Goal: Obtain resource: Obtain resource

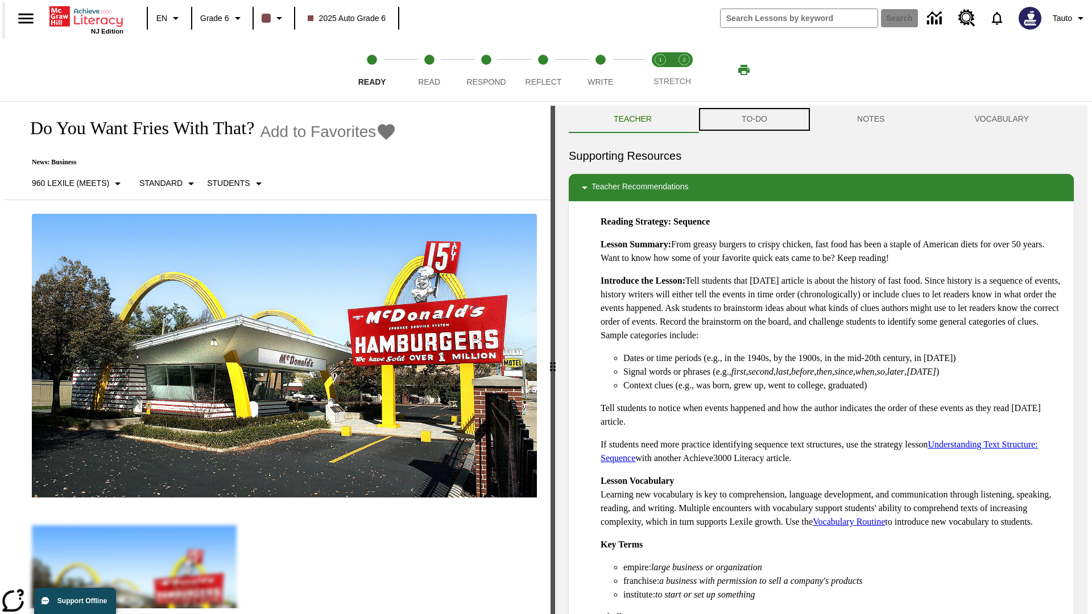
click at [754, 119] on button "TO-DO" at bounding box center [754, 119] width 115 height 27
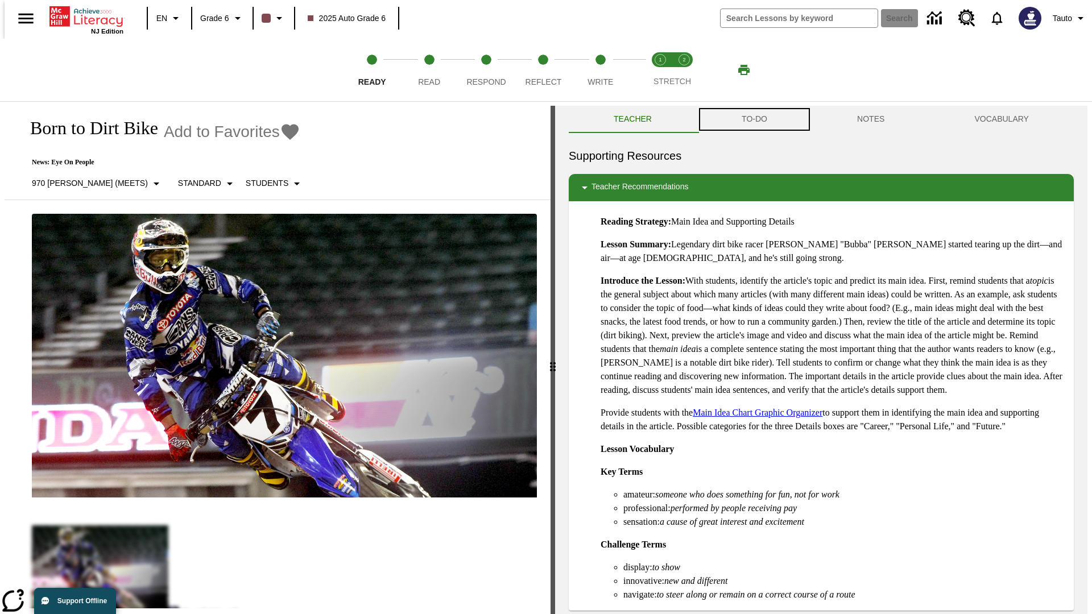
click at [754, 119] on button "TO-DO" at bounding box center [754, 119] width 115 height 27
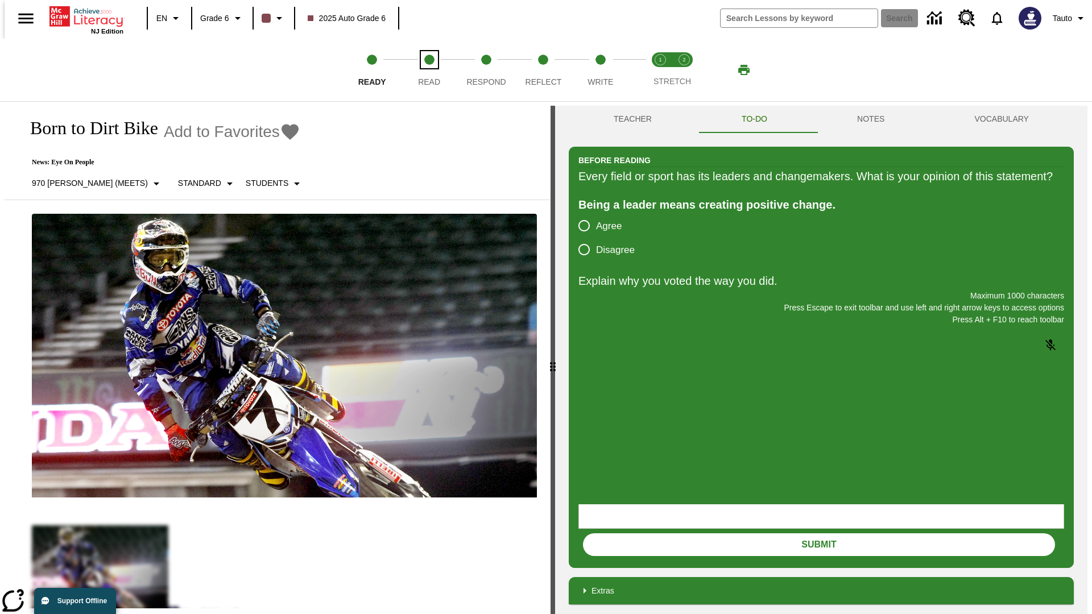
click at [429, 70] on span "Read" at bounding box center [429, 77] width 22 height 20
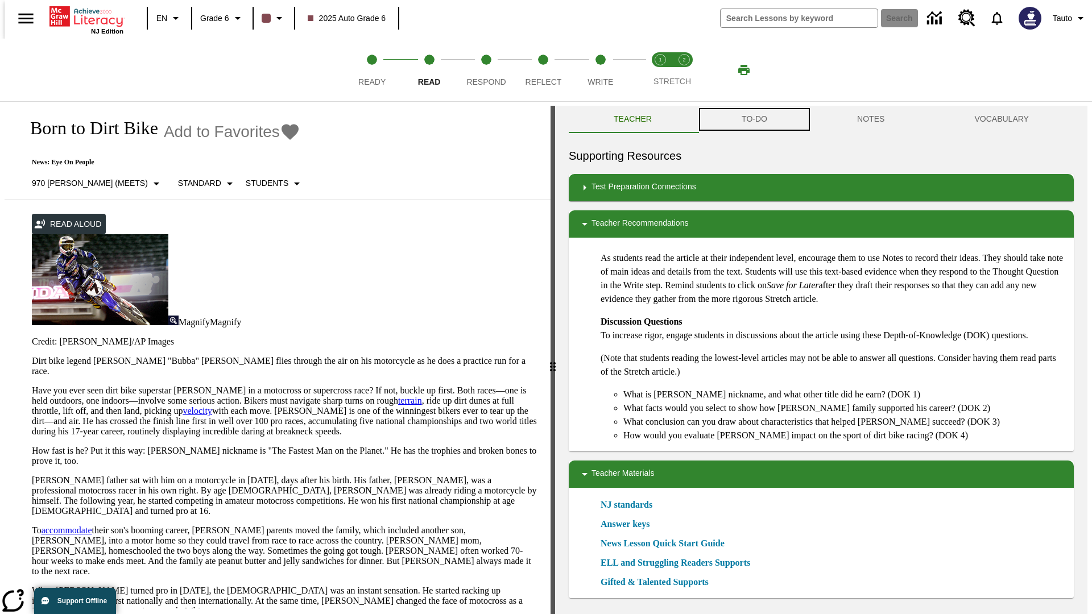
scroll to position [1, 0]
click at [754, 119] on button "TO-DO" at bounding box center [754, 118] width 115 height 27
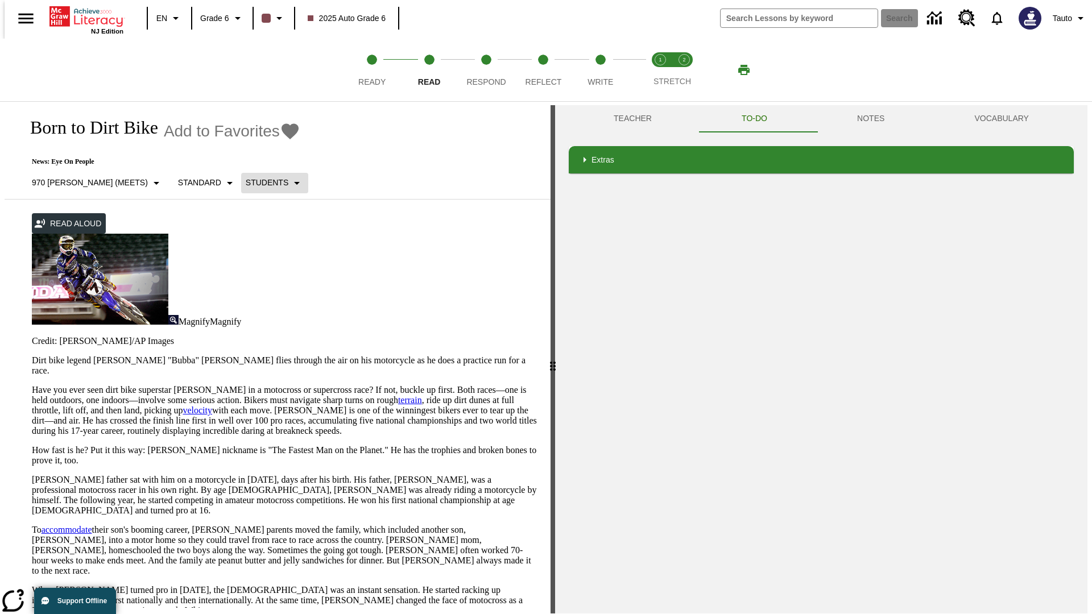
click at [246, 183] on p "Students" at bounding box center [267, 183] width 43 height 12
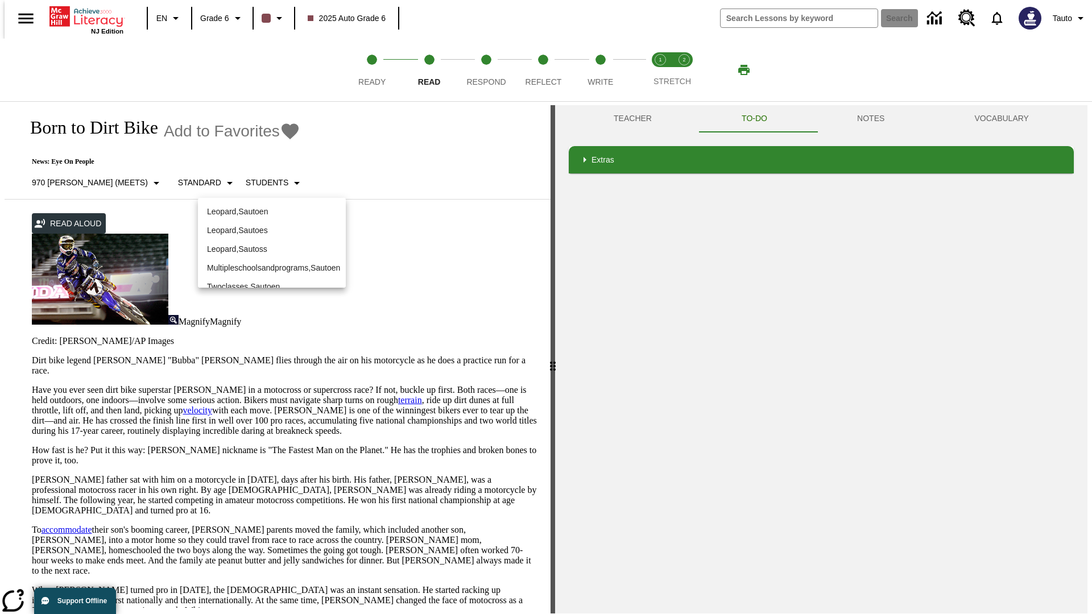
click at [263, 206] on p "Leopard , Sautoen" at bounding box center [272, 212] width 130 height 12
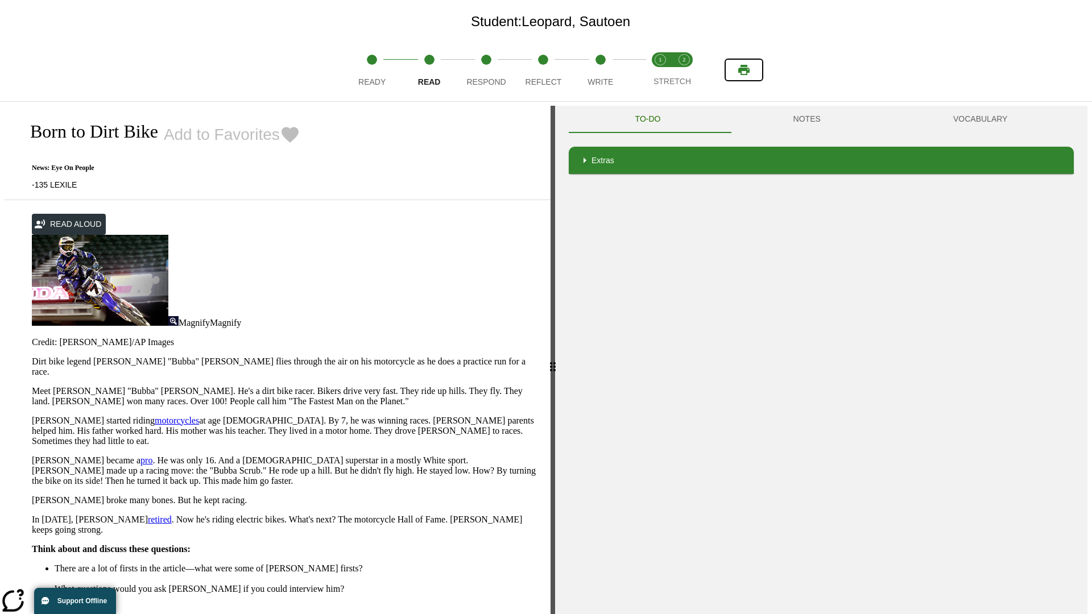
click at [744, 70] on icon "Print" at bounding box center [743, 70] width 11 height 10
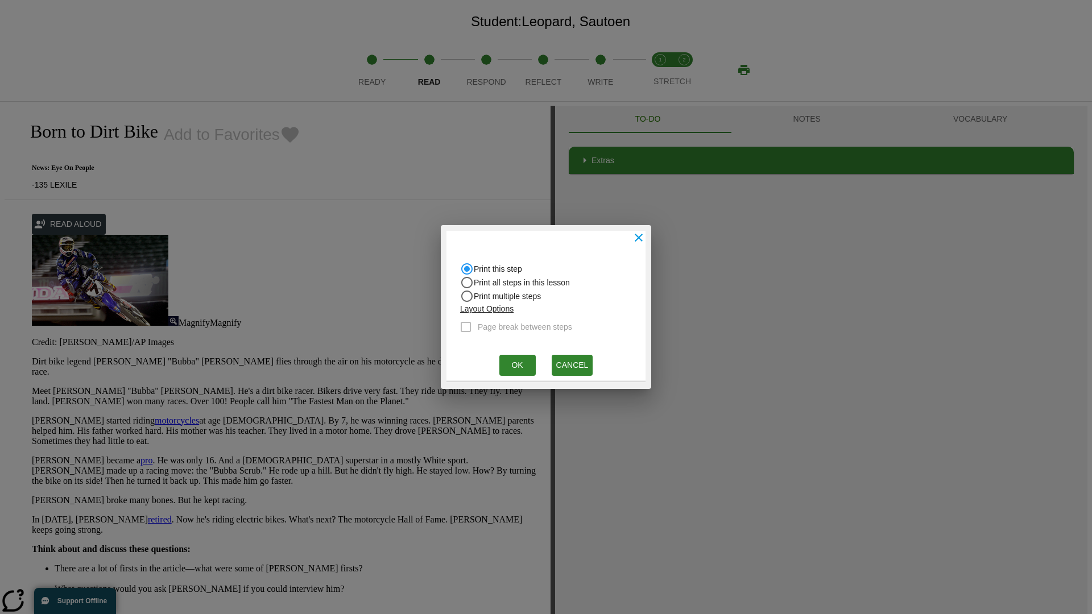
click at [467, 276] on input "Print all steps in this lesson" at bounding box center [467, 269] width 14 height 14
radio input "true"
radio input "false"
checkbox input "true"
click at [517, 365] on button "Ok" at bounding box center [517, 365] width 36 height 21
